Goal: Task Accomplishment & Management: Use online tool/utility

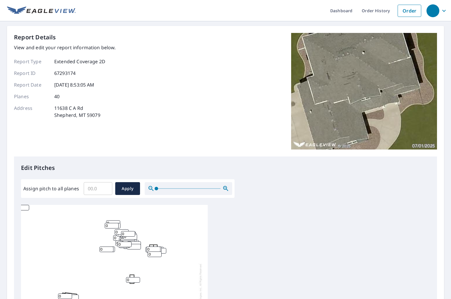
scroll to position [1, 0]
click at [103, 188] on input "Assign pitch to all planes" at bounding box center [98, 189] width 29 height 16
type input "5"
click at [125, 190] on span "Apply" at bounding box center [127, 188] width 15 height 7
type input "5"
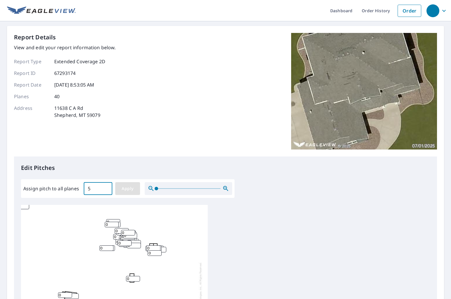
type input "5"
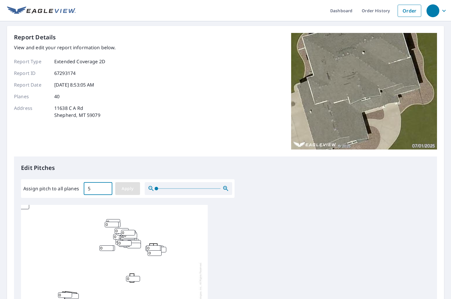
type input "5"
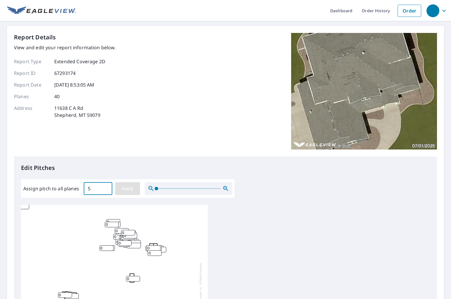
type input "5"
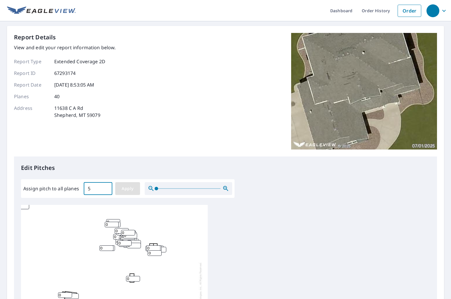
type input "5"
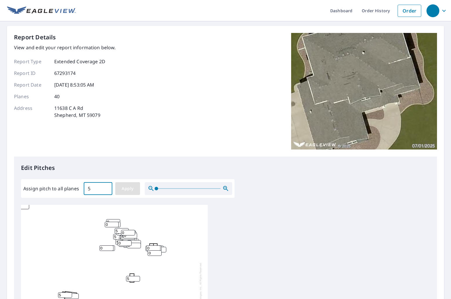
type input "5"
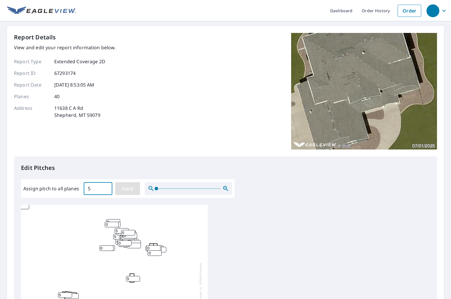
type input "5"
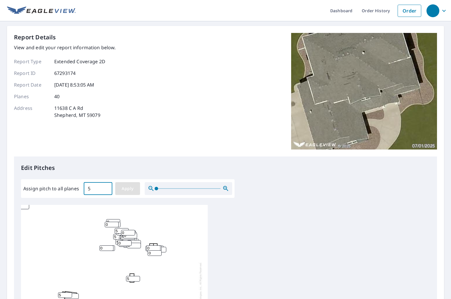
type input "5"
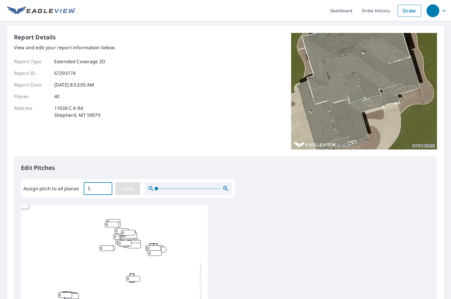
type input "5"
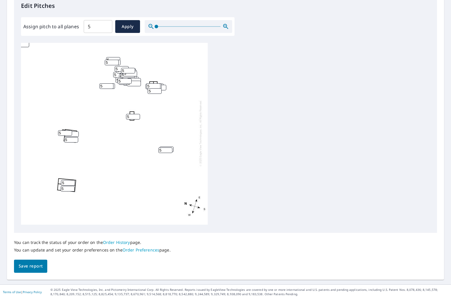
scroll to position [0, 0]
click at [29, 266] on span "Save report" at bounding box center [31, 266] width 24 height 7
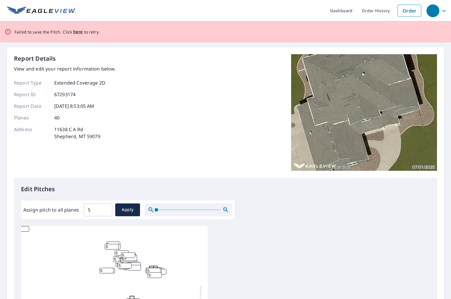
click at [54, 11] on img at bounding box center [41, 10] width 69 height 9
click at [74, 32] on span "here" at bounding box center [78, 31] width 10 height 7
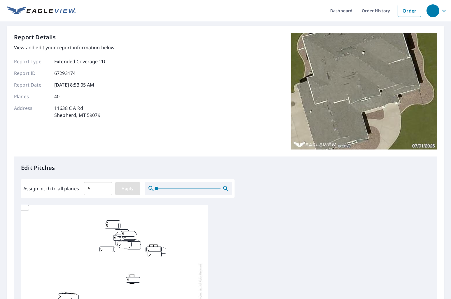
click at [123, 192] on span "Apply" at bounding box center [127, 188] width 15 height 7
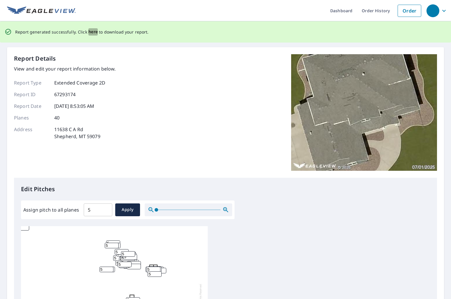
click at [89, 31] on span "here" at bounding box center [93, 31] width 10 height 7
click at [92, 32] on span "here" at bounding box center [93, 31] width 10 height 7
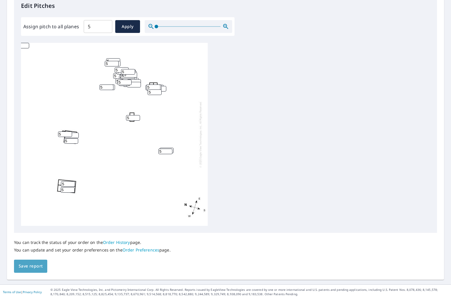
click at [27, 265] on span "Save report" at bounding box center [31, 266] width 24 height 7
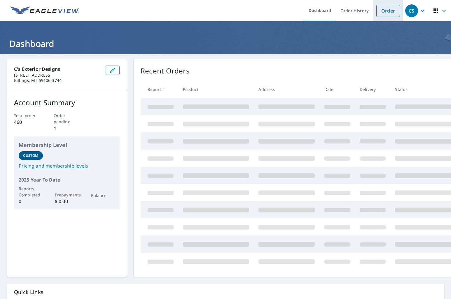
click at [388, 13] on link "Order" at bounding box center [388, 11] width 24 height 12
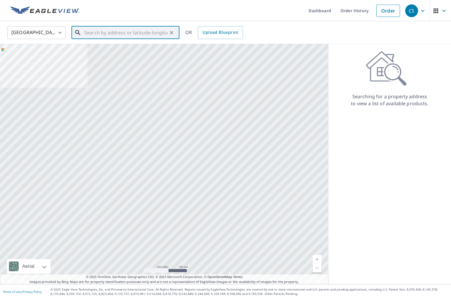
click at [124, 36] on input "text" at bounding box center [125, 33] width 83 height 16
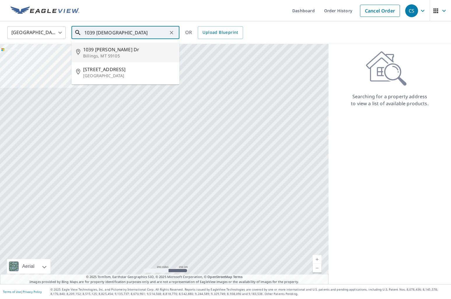
click at [125, 55] on p "Billings, MT 59105" at bounding box center [129, 56] width 92 height 6
type input "[STREET_ADDRESS][PERSON_NAME][PERSON_NAME]"
